Goal: Task Accomplishment & Management: Manage account settings

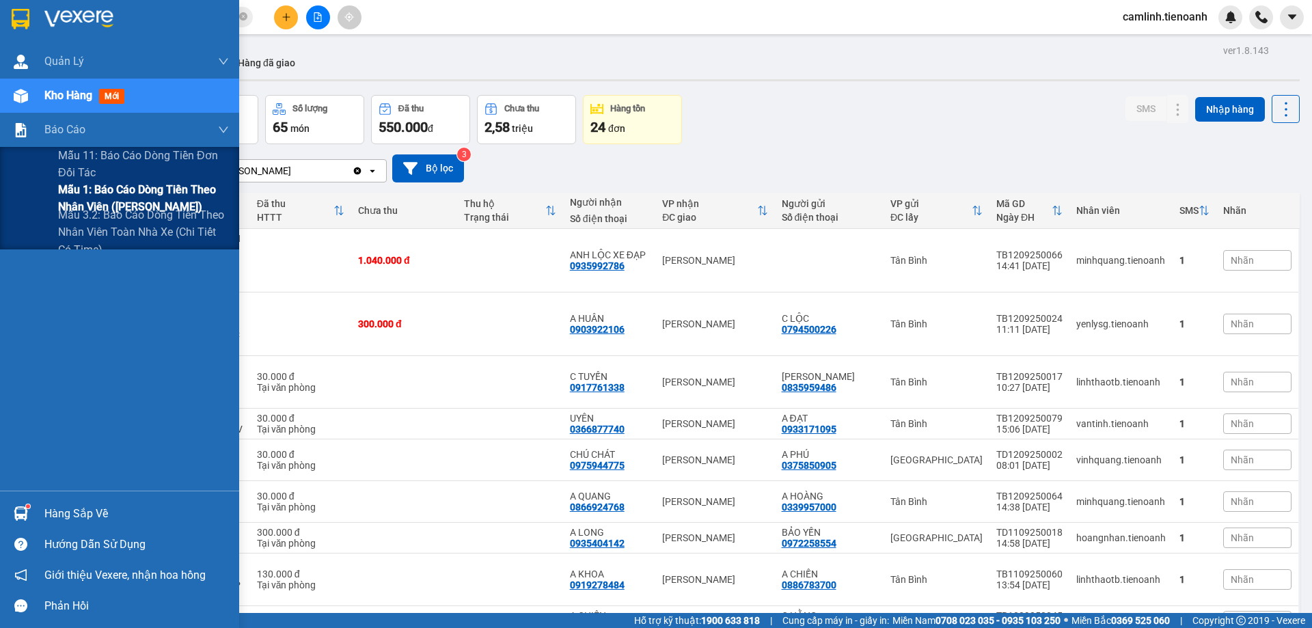
drag, startPoint x: 107, startPoint y: 187, endPoint x: 115, endPoint y: 186, distance: 8.9
click at [107, 186] on span "Mẫu 1: Báo cáo dòng tiền theo nhân viên ([PERSON_NAME])" at bounding box center [143, 198] width 171 height 34
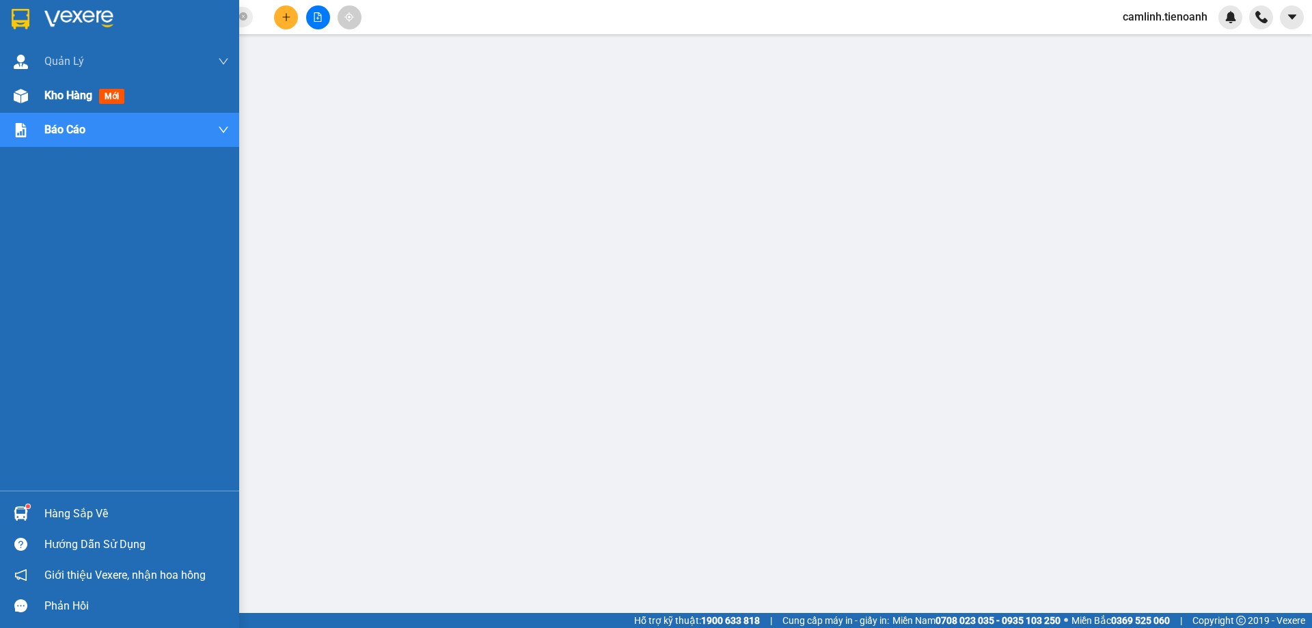
click at [20, 102] on img at bounding box center [21, 96] width 14 height 14
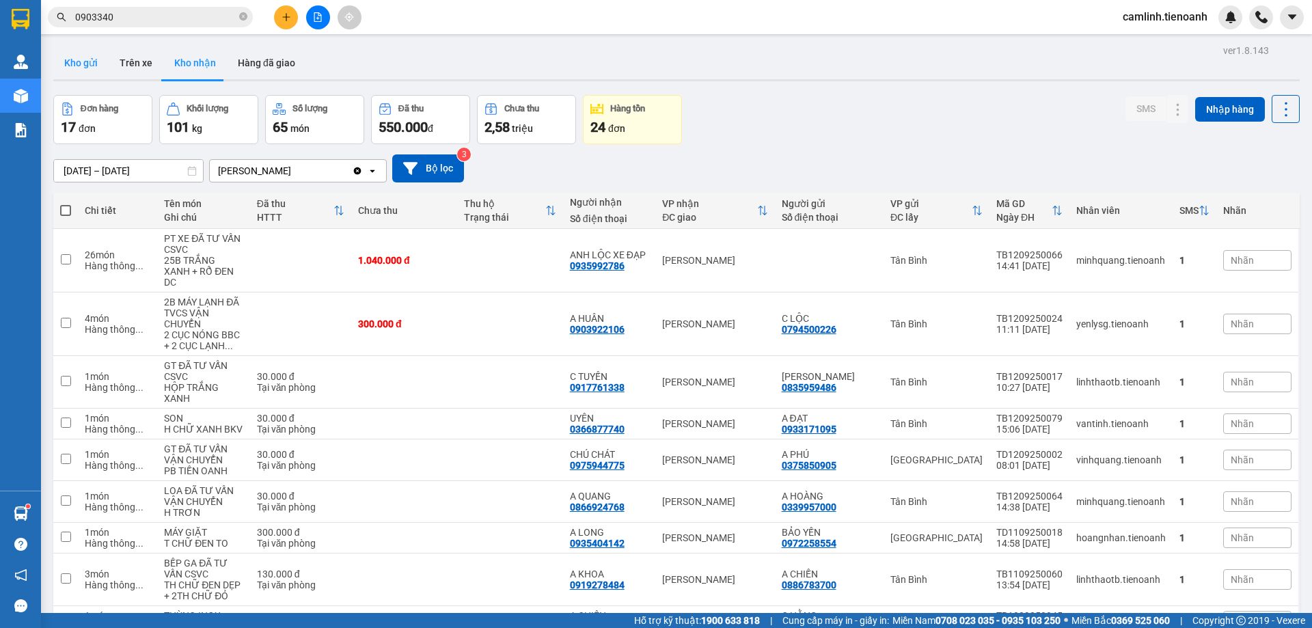
click at [84, 74] on button "Kho gửi" at bounding box center [80, 62] width 55 height 33
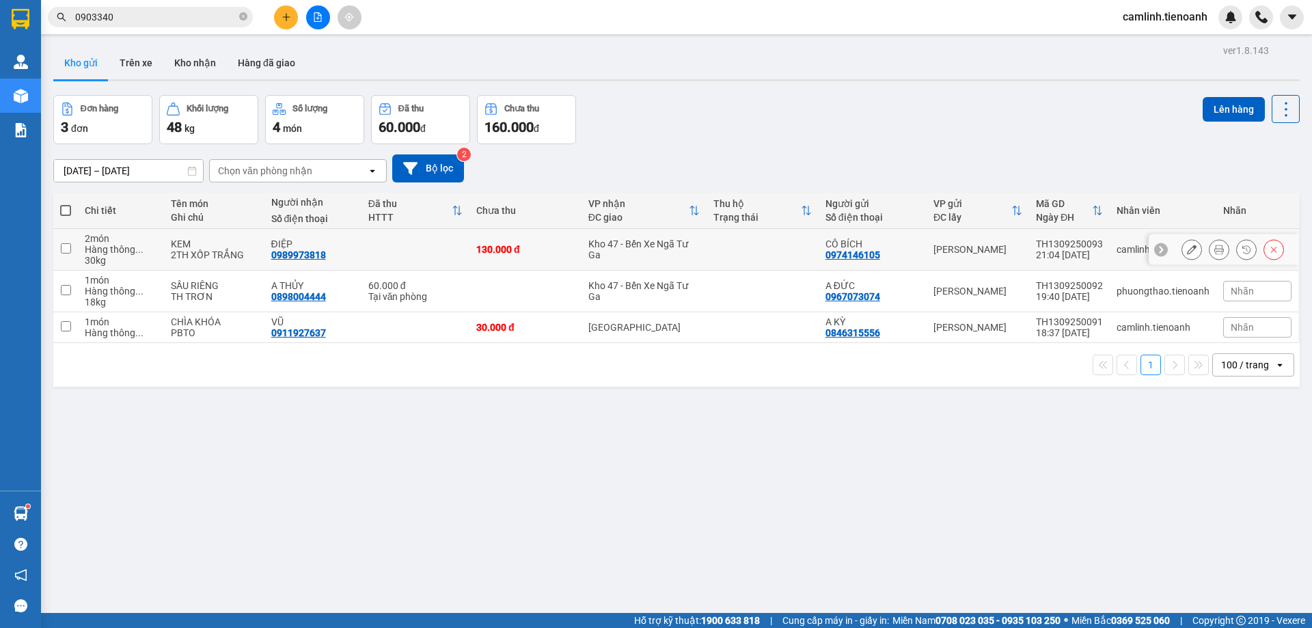
click at [435, 260] on td at bounding box center [415, 250] width 108 height 42
checkbox input "true"
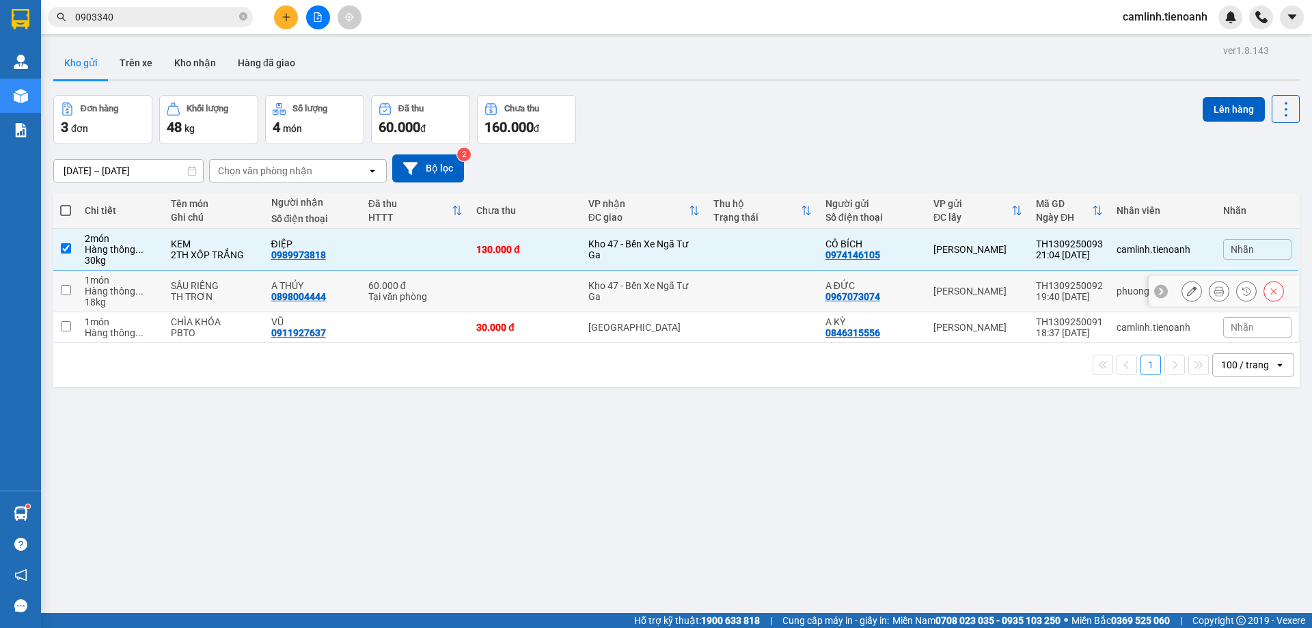
click at [449, 289] on div "60.000 đ" at bounding box center [415, 285] width 94 height 11
checkbox input "true"
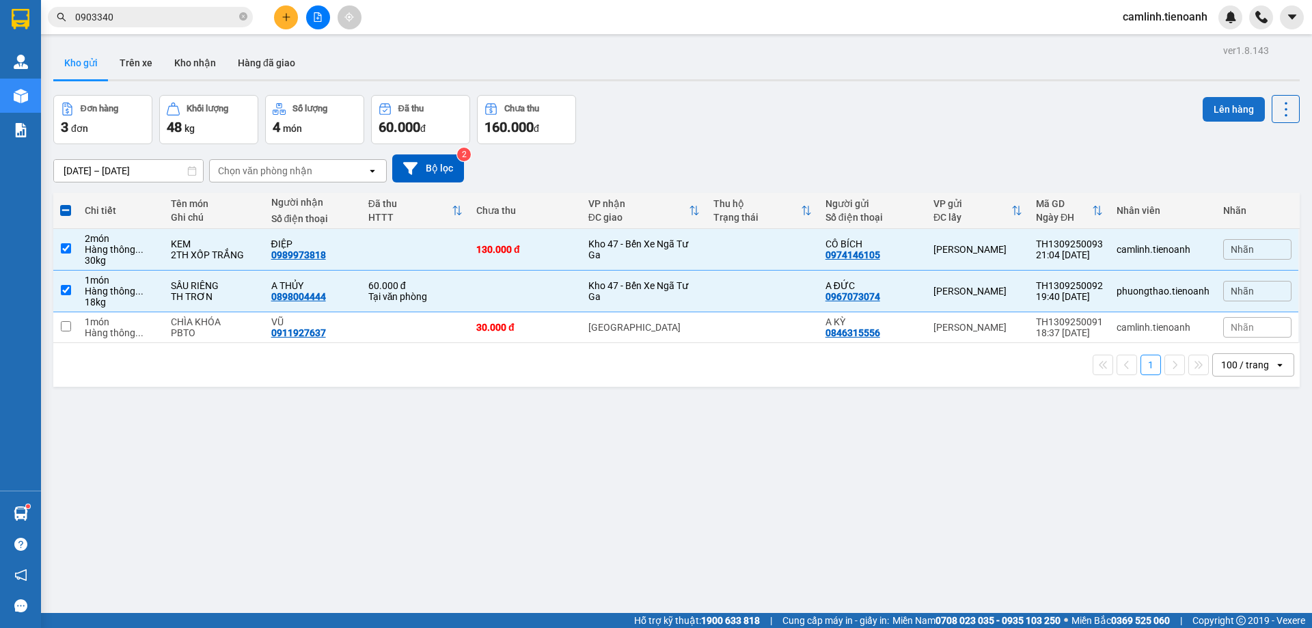
click at [1212, 112] on button "Lên hàng" at bounding box center [1234, 109] width 62 height 25
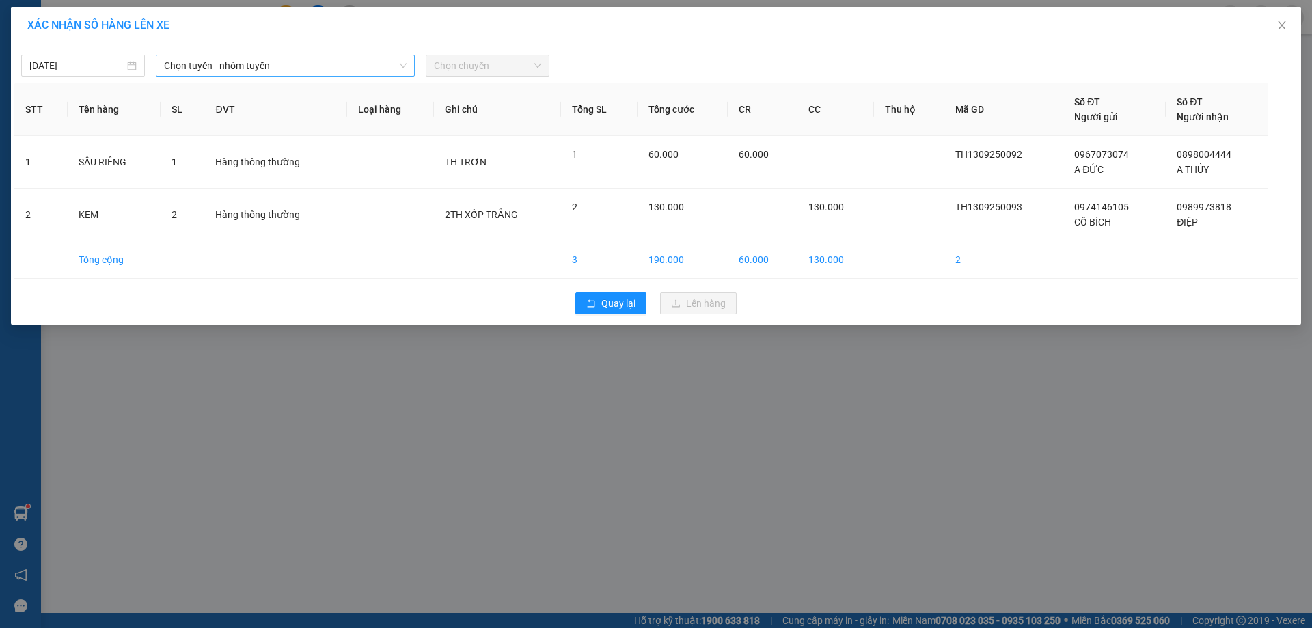
click at [195, 68] on span "Chọn tuyến - nhóm tuyến" at bounding box center [285, 65] width 243 height 20
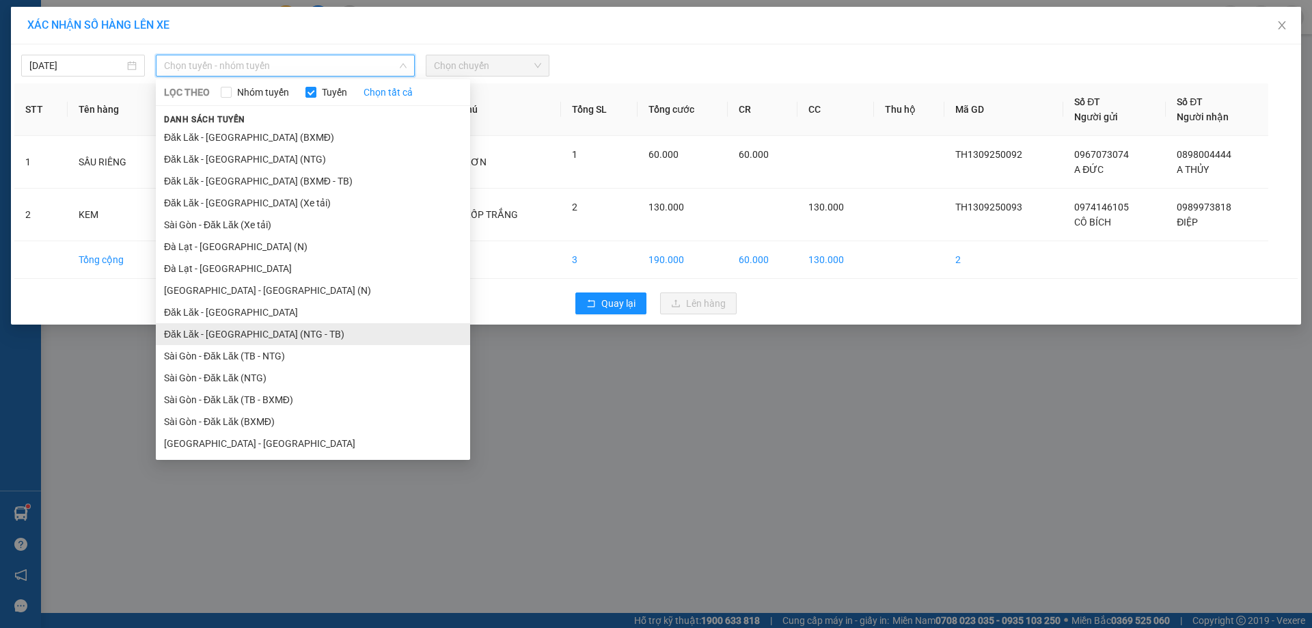
click at [293, 327] on li "Đăk Lăk - [GEOGRAPHIC_DATA] (NTG - TB)" at bounding box center [313, 334] width 314 height 22
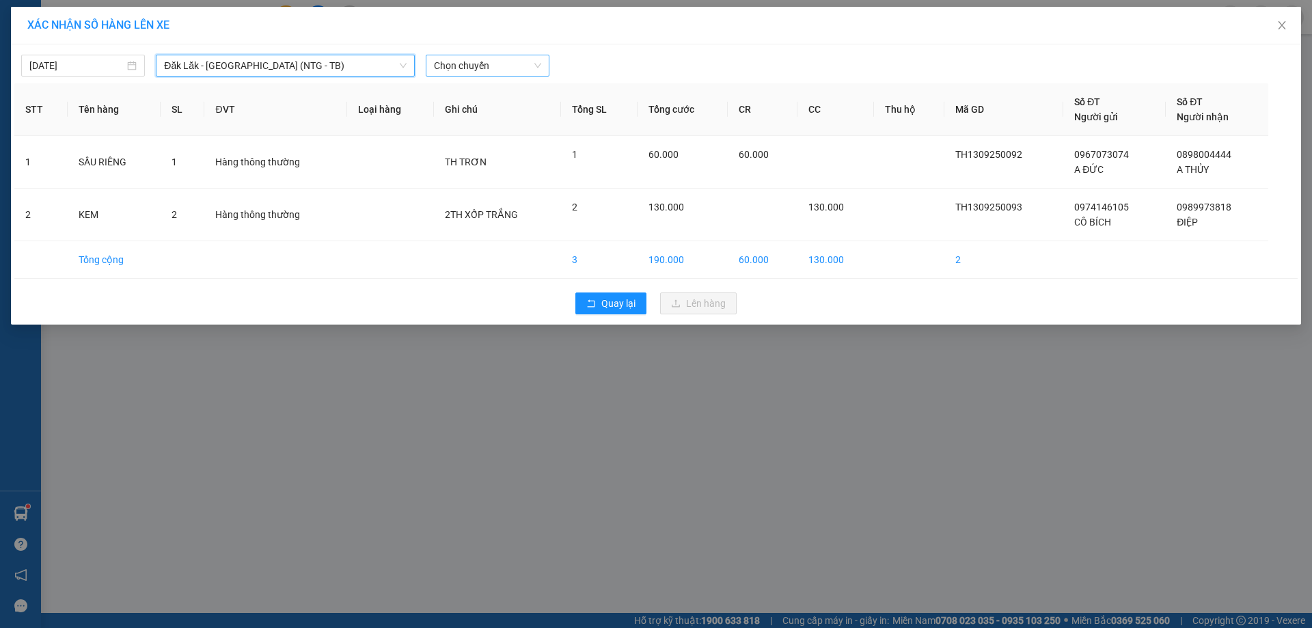
click at [463, 64] on span "Chọn chuyến" at bounding box center [487, 65] width 107 height 20
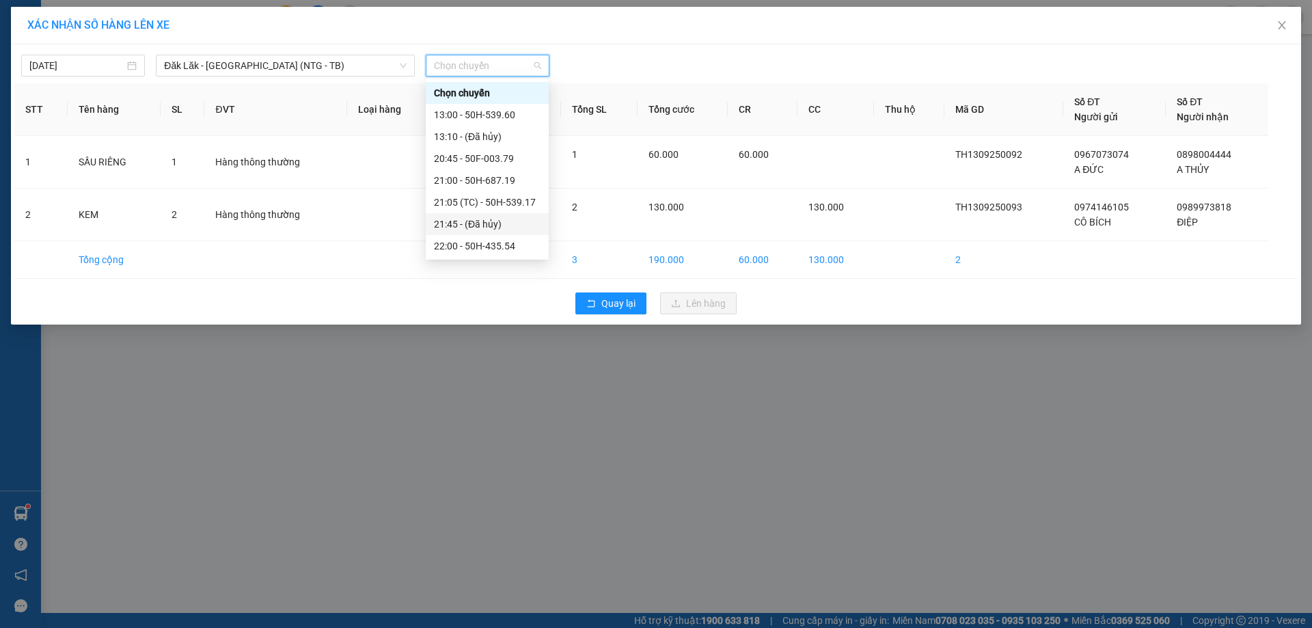
scroll to position [66, 0]
click at [482, 218] on div "22:30 - 50F-029.00" at bounding box center [487, 224] width 107 height 15
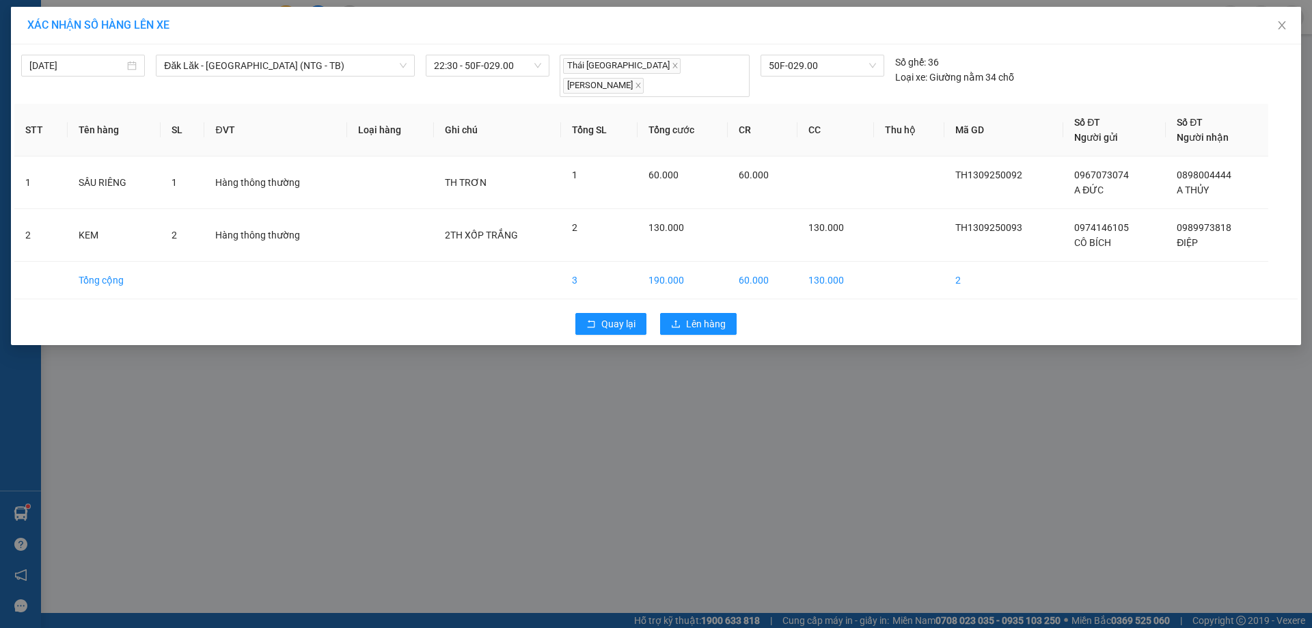
click at [702, 306] on div "Quay lại Lên hàng" at bounding box center [655, 324] width 1283 height 36
click at [705, 316] on span "Lên hàng" at bounding box center [706, 323] width 40 height 15
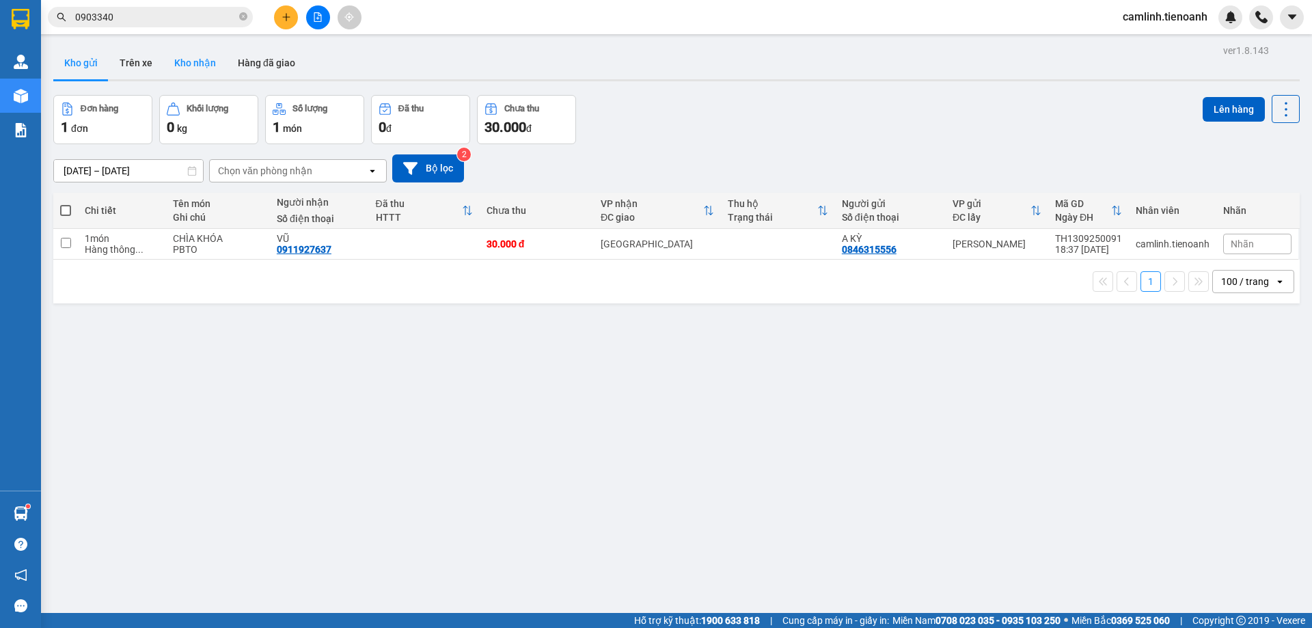
click at [189, 68] on button "Kho nhận" at bounding box center [195, 62] width 64 height 33
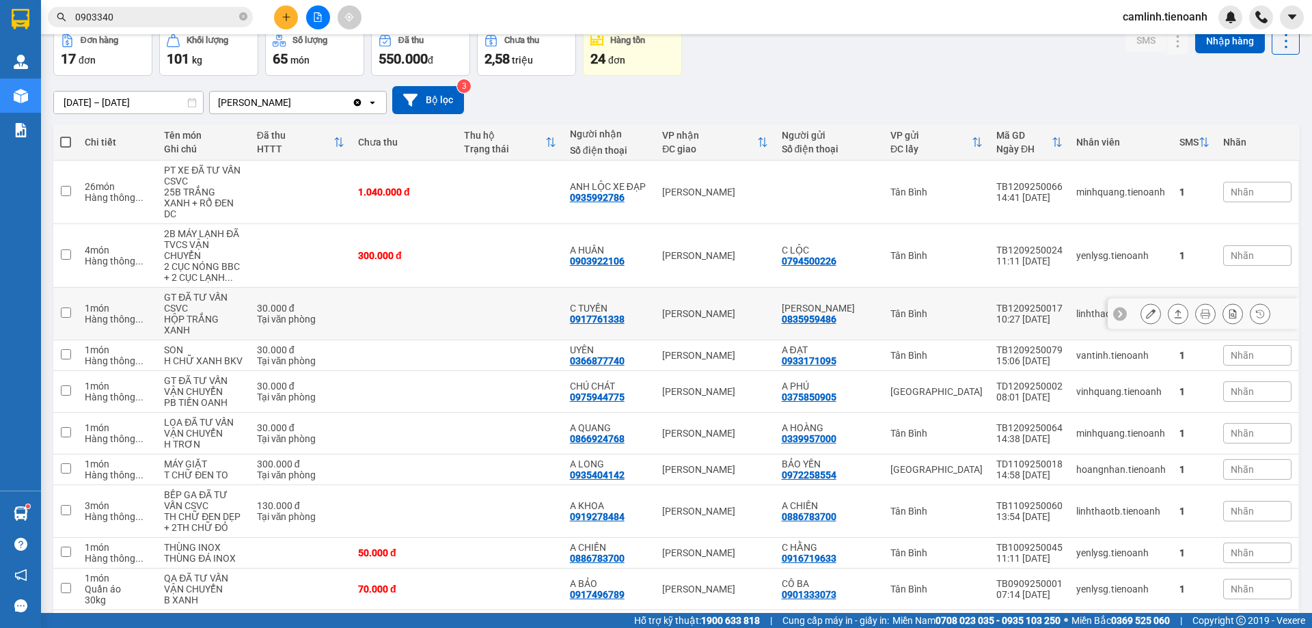
scroll to position [111, 0]
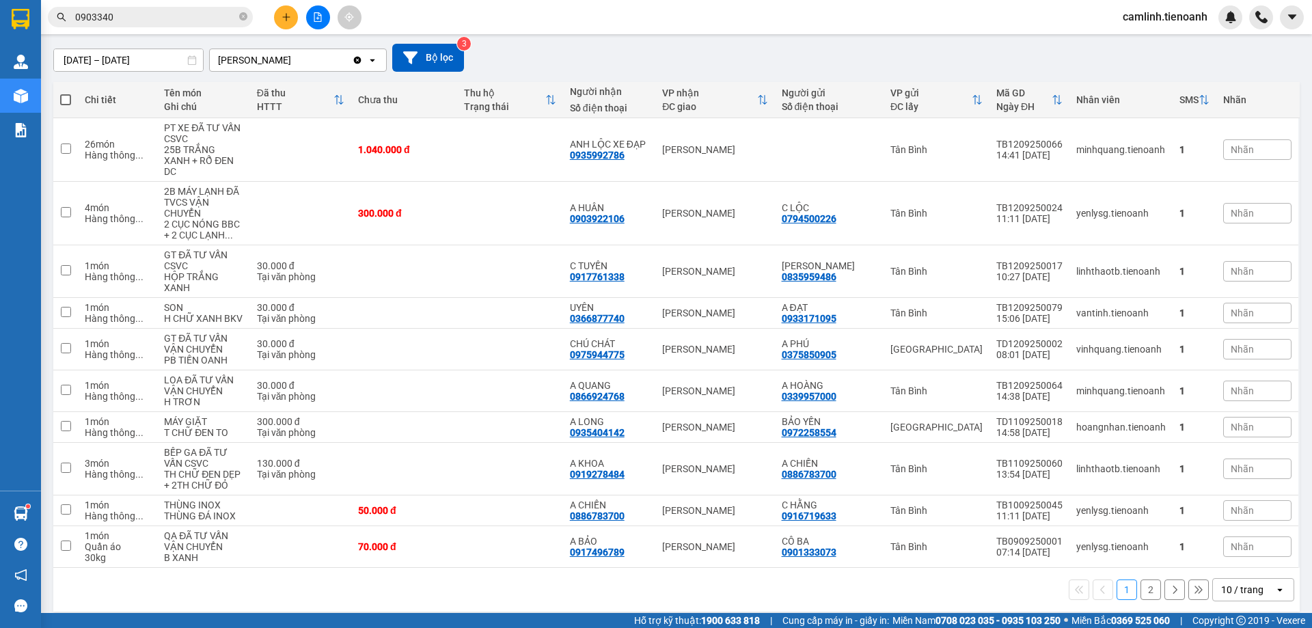
click at [1277, 588] on icon at bounding box center [1279, 589] width 5 height 3
click at [1260, 559] on div "100 / trang" at bounding box center [1243, 548] width 82 height 25
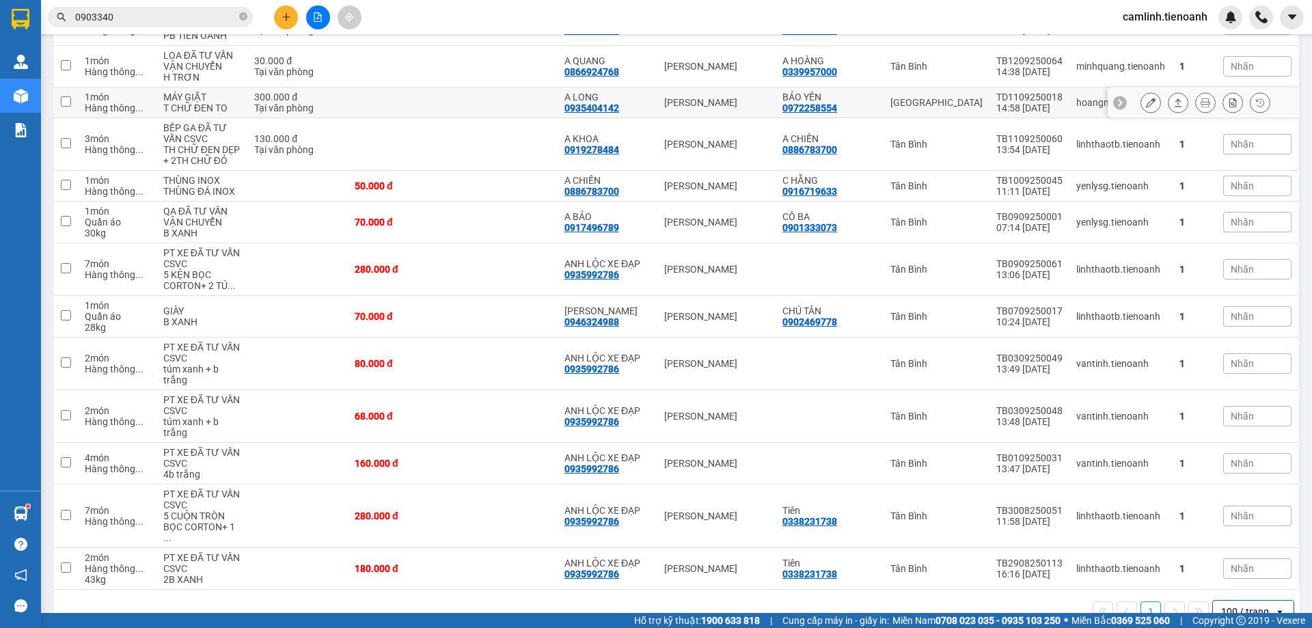
scroll to position [0, 0]
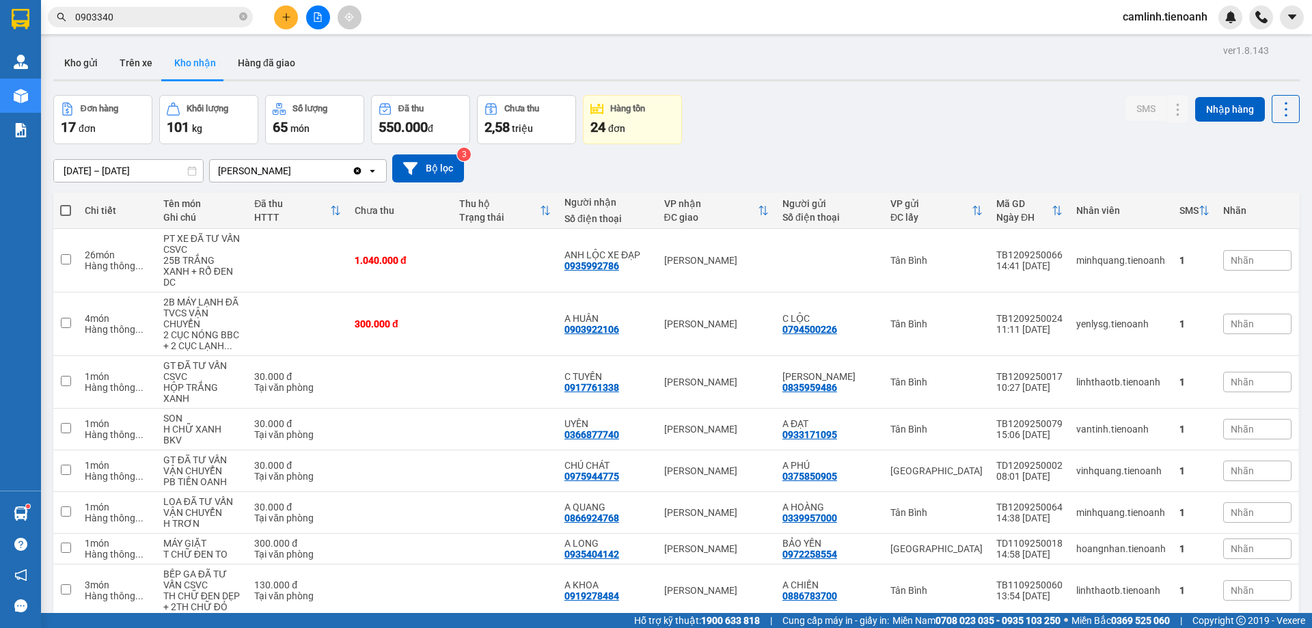
click at [132, 14] on input "0903340" at bounding box center [155, 17] width 161 height 15
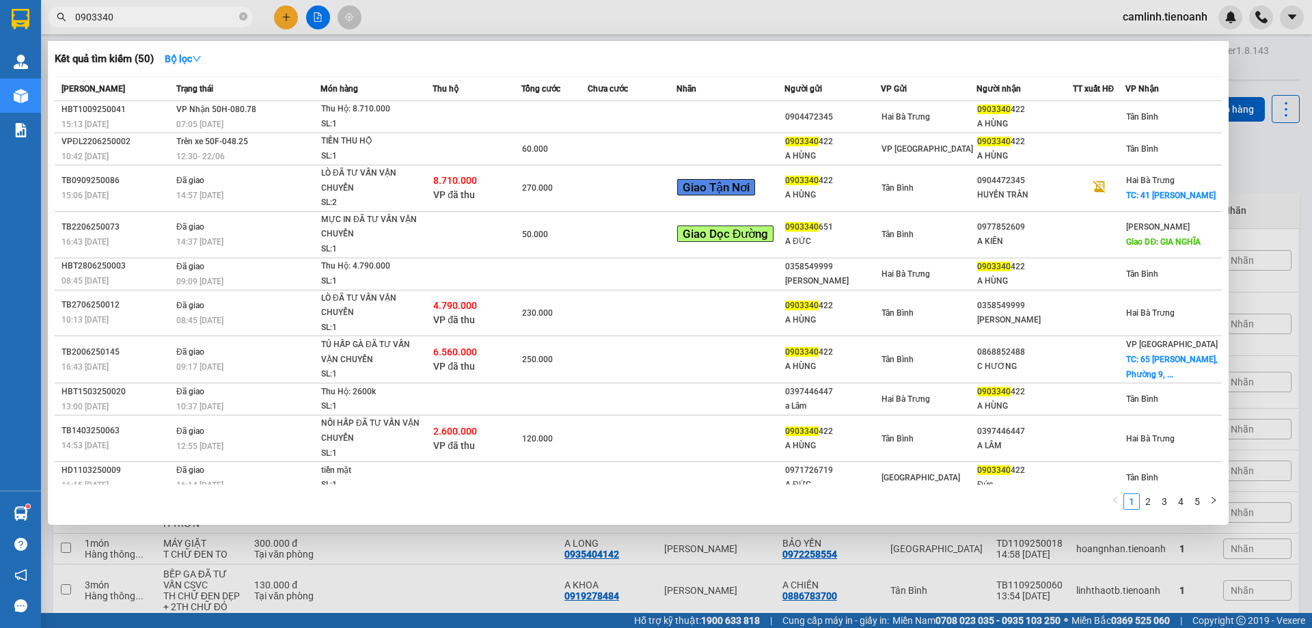
click at [125, 17] on input "0903340" at bounding box center [155, 17] width 161 height 15
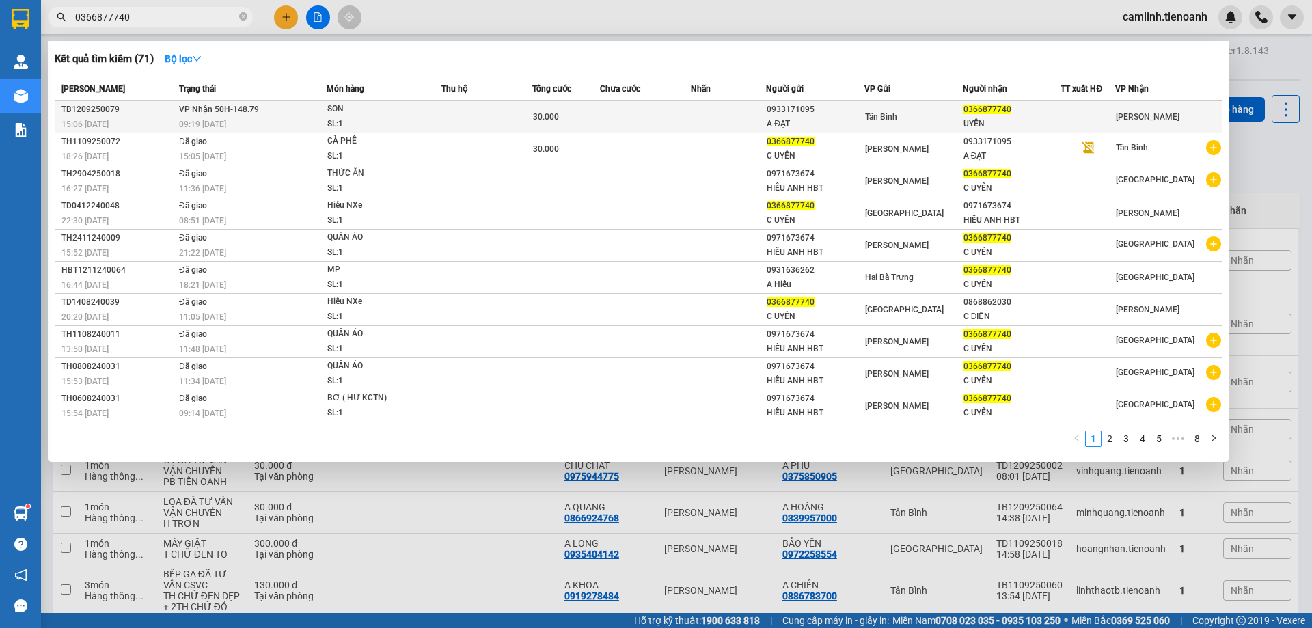
type input "0366877740"
click at [705, 123] on td at bounding box center [729, 117] width 76 height 32
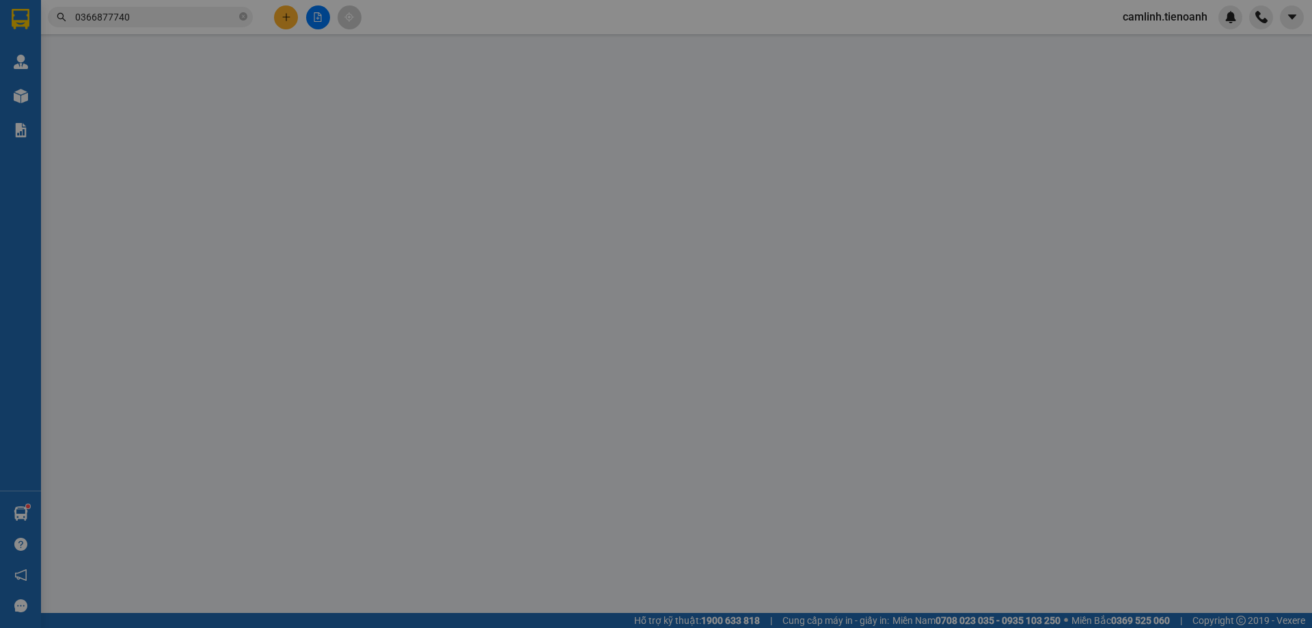
type input "0366877740"
type input "UYÊN"
type input "0933171095"
type input "A ĐẠT"
type input "30.000"
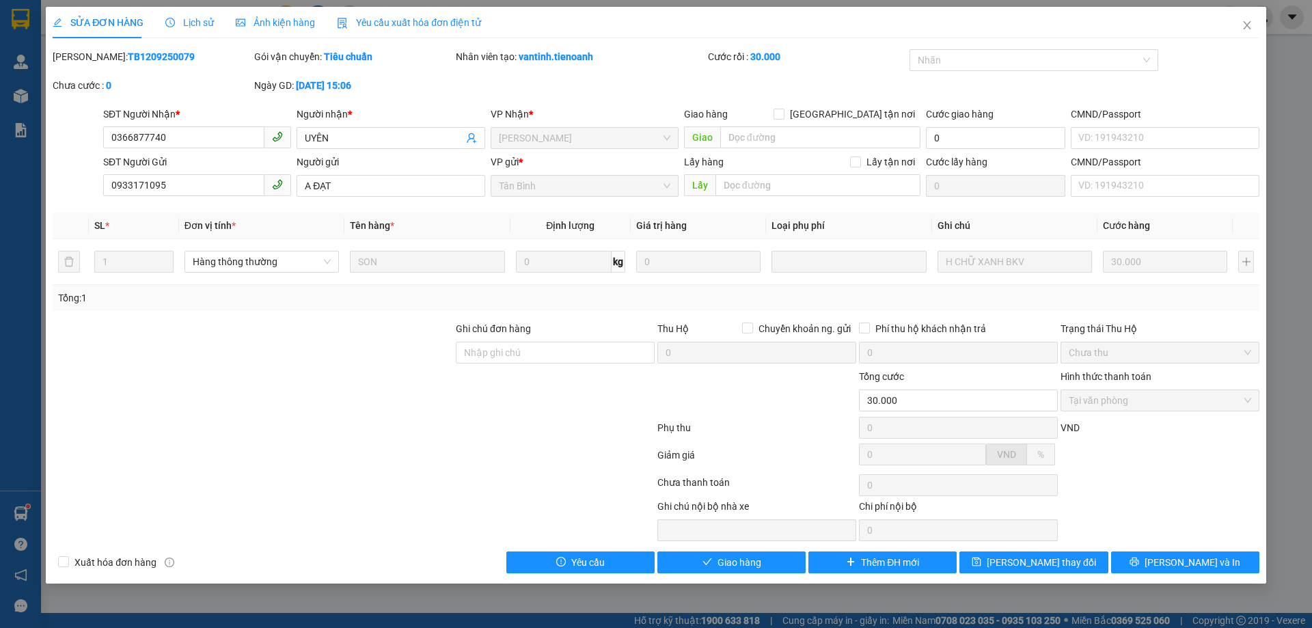
click at [185, 17] on span "Lịch sử" at bounding box center [189, 22] width 49 height 11
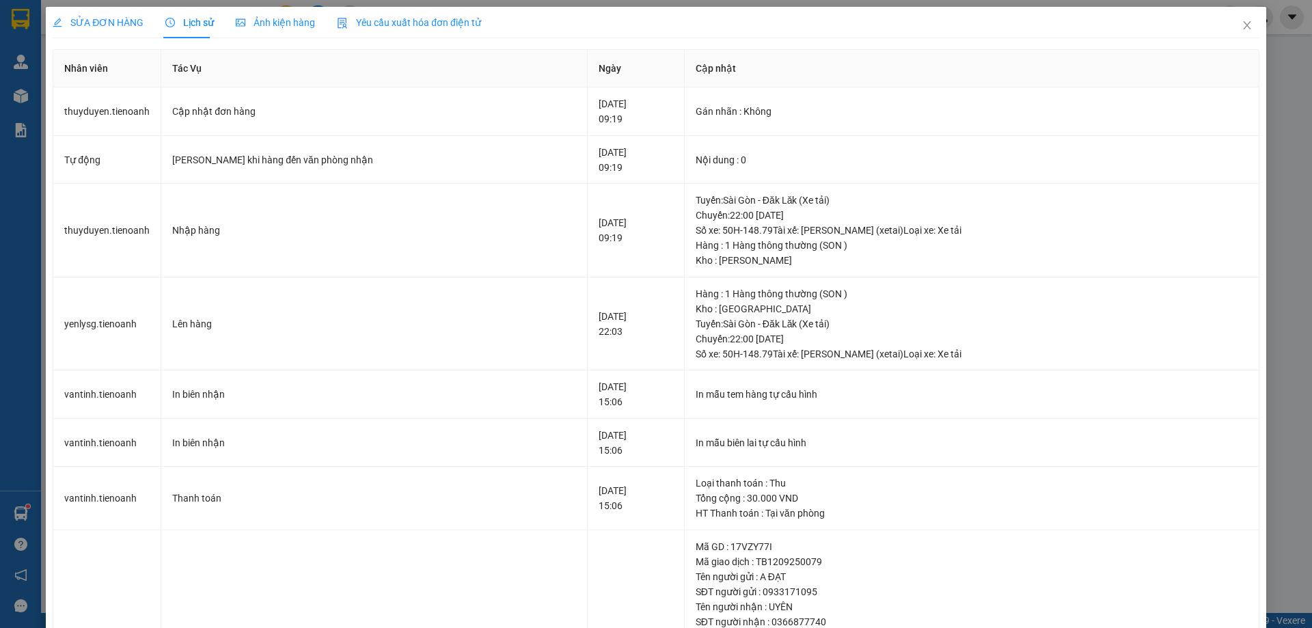
click at [100, 29] on div "SỬA ĐƠN HÀNG" at bounding box center [98, 22] width 91 height 15
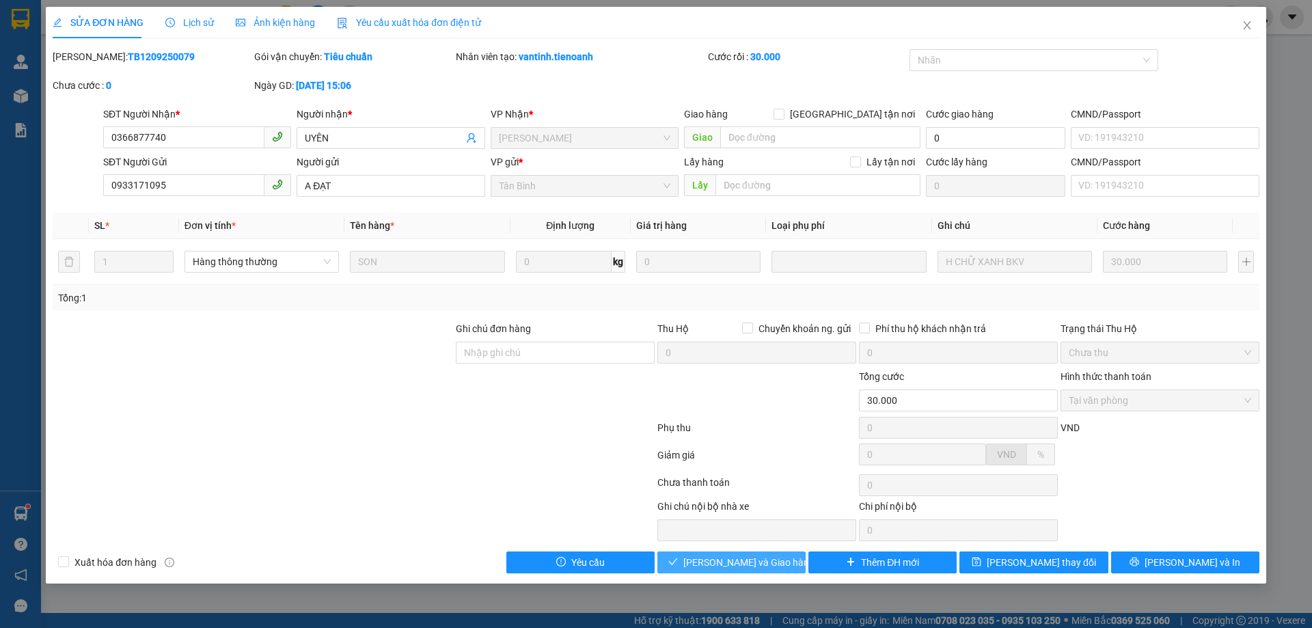
click at [750, 556] on span "[PERSON_NAME] và Giao hàng" at bounding box center [748, 562] width 131 height 15
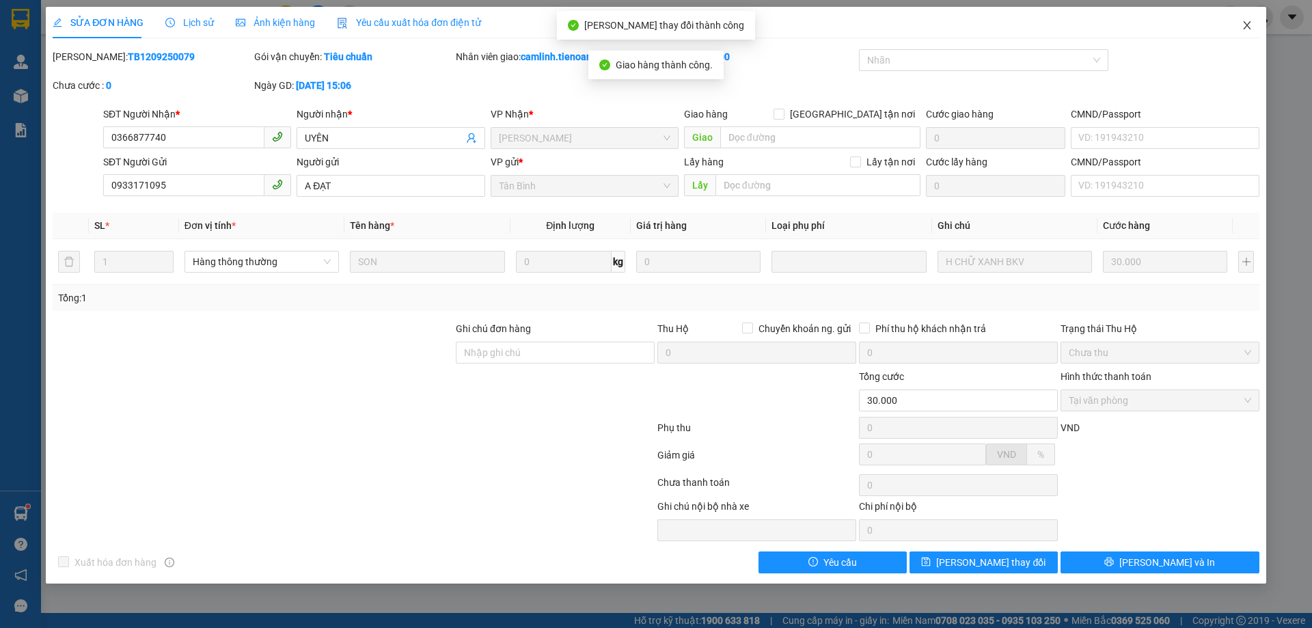
click at [1243, 29] on icon "close" at bounding box center [1247, 25] width 11 height 11
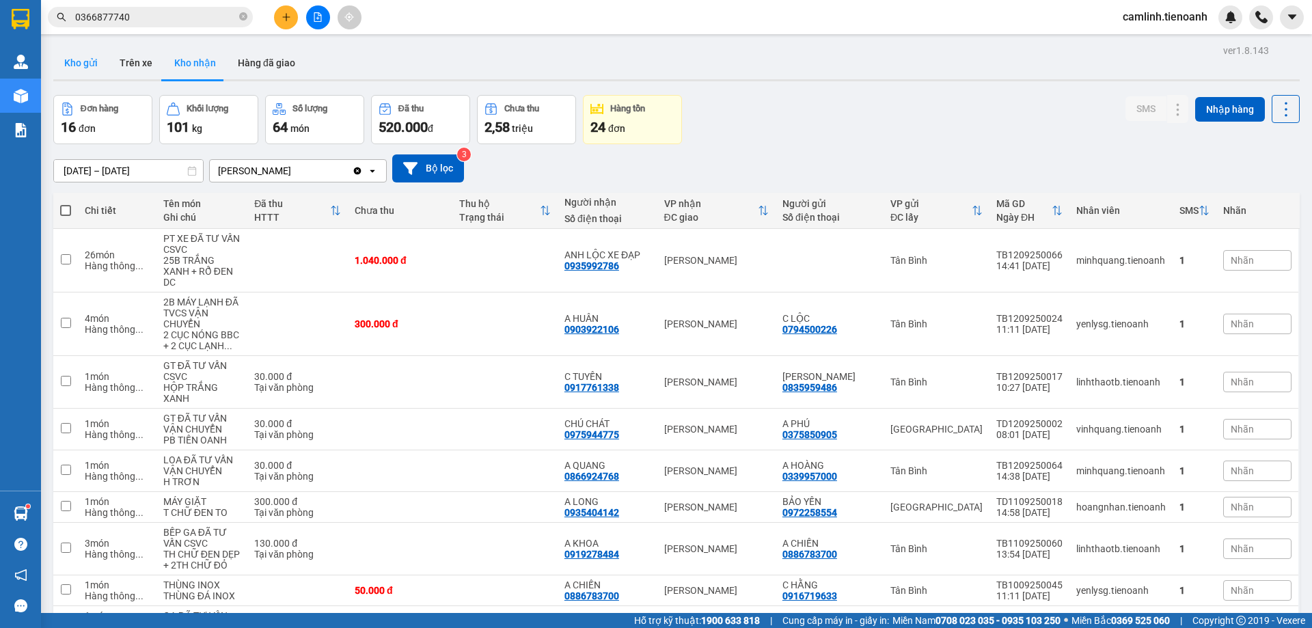
click at [90, 58] on button "Kho gửi" at bounding box center [80, 62] width 55 height 33
